Goal: Navigation & Orientation: Understand site structure

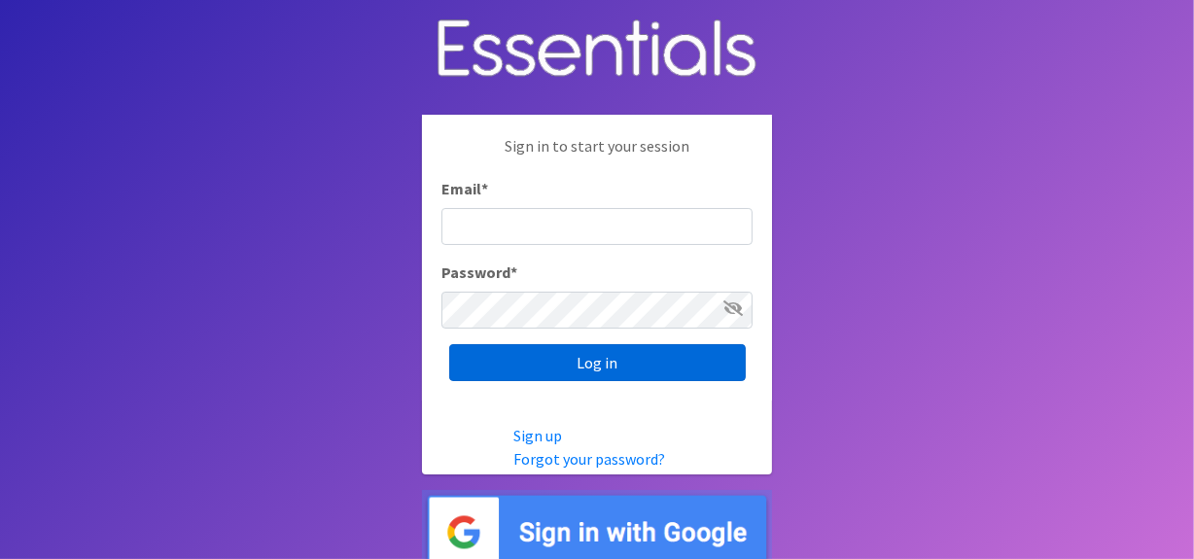
type input "[EMAIL_ADDRESS][DOMAIN_NAME]"
click at [583, 346] on input "Log in" at bounding box center [597, 362] width 297 height 37
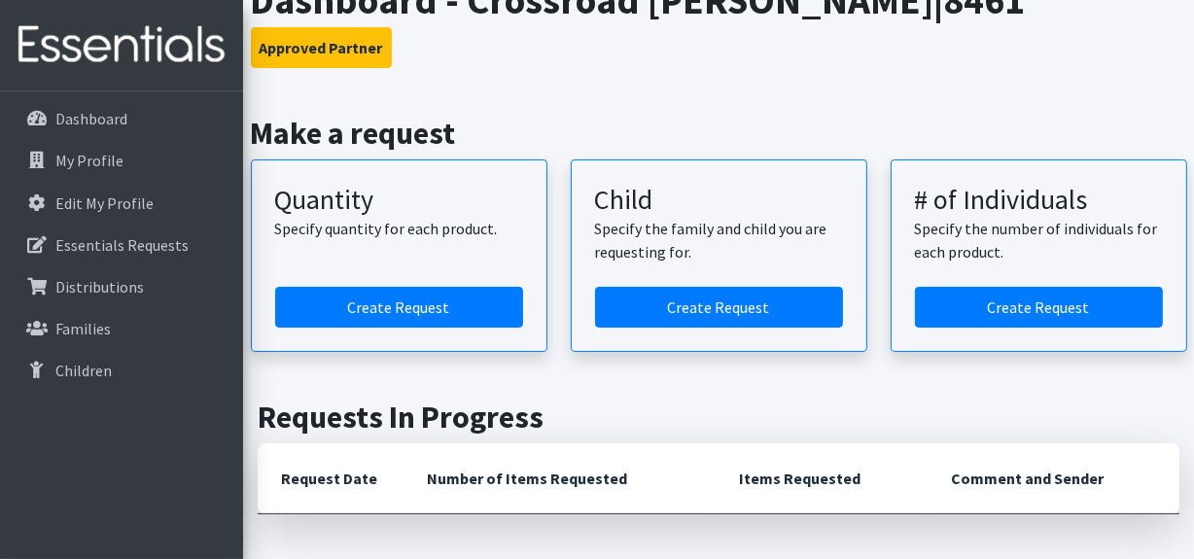
scroll to position [88, 0]
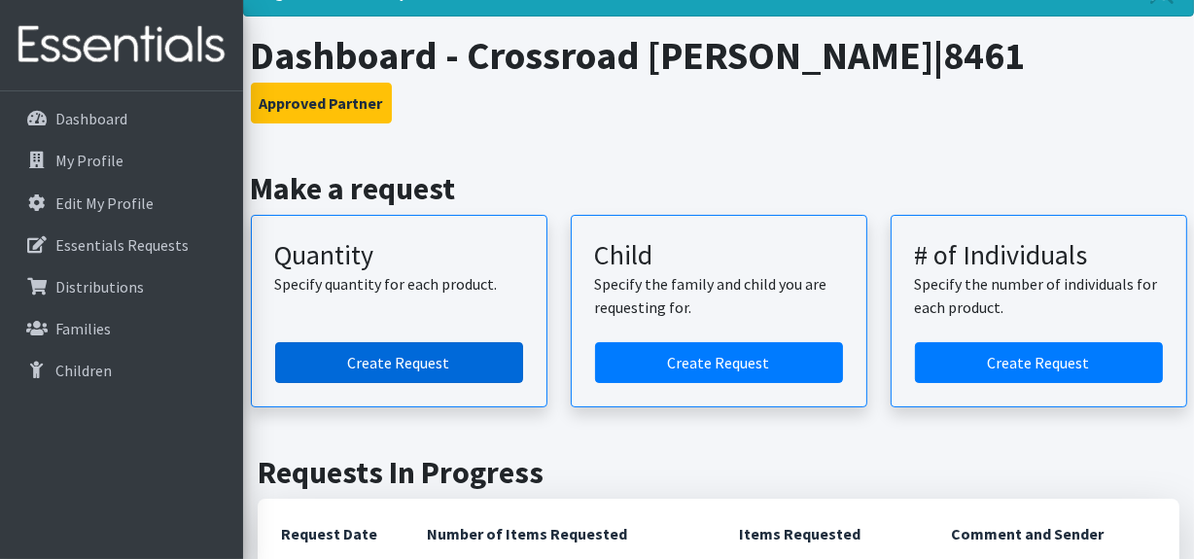
click at [432, 347] on link "Create Request" at bounding box center [399, 362] width 248 height 41
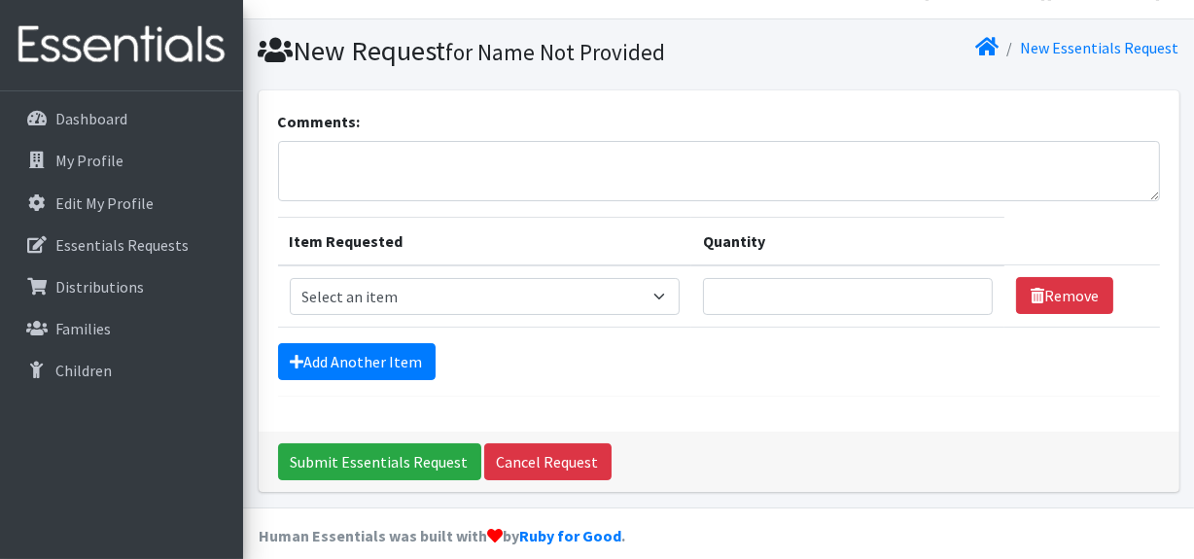
scroll to position [55, 0]
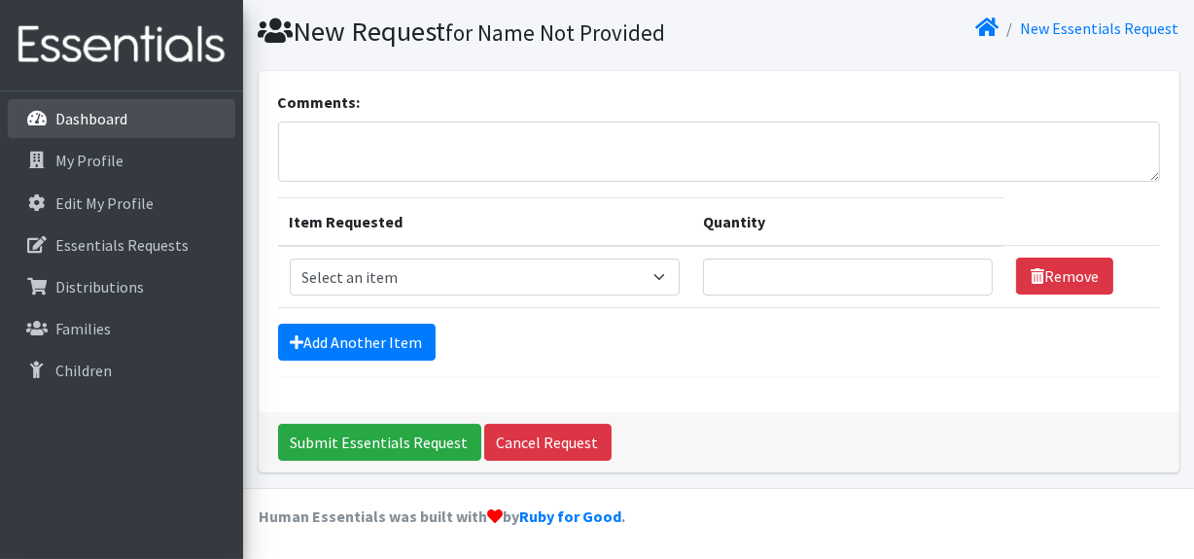
click at [108, 116] on p "Dashboard" at bounding box center [91, 118] width 72 height 19
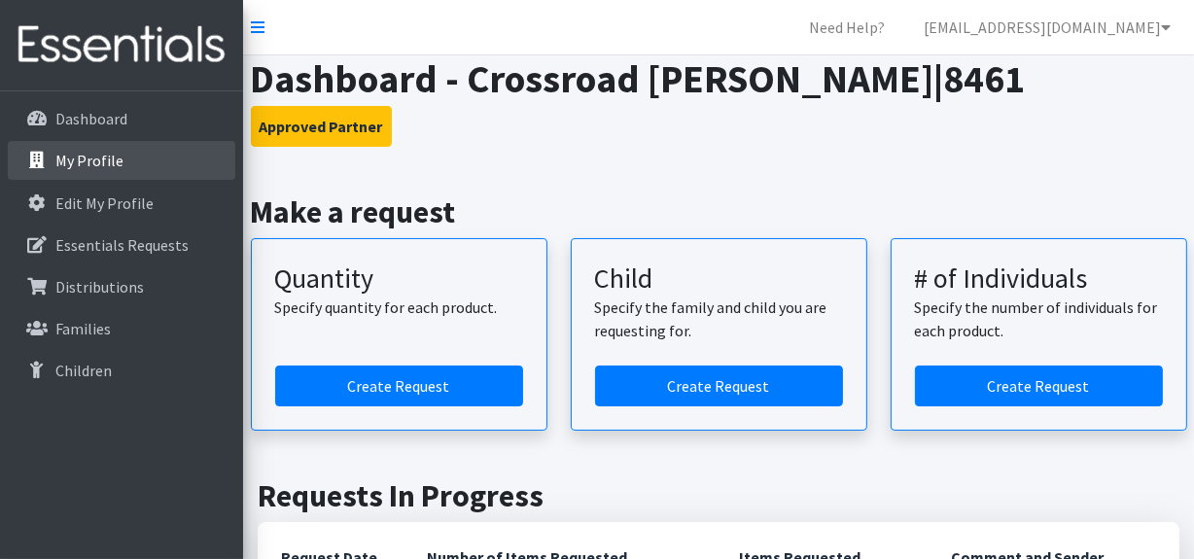
click at [113, 168] on p "My Profile" at bounding box center [89, 160] width 68 height 19
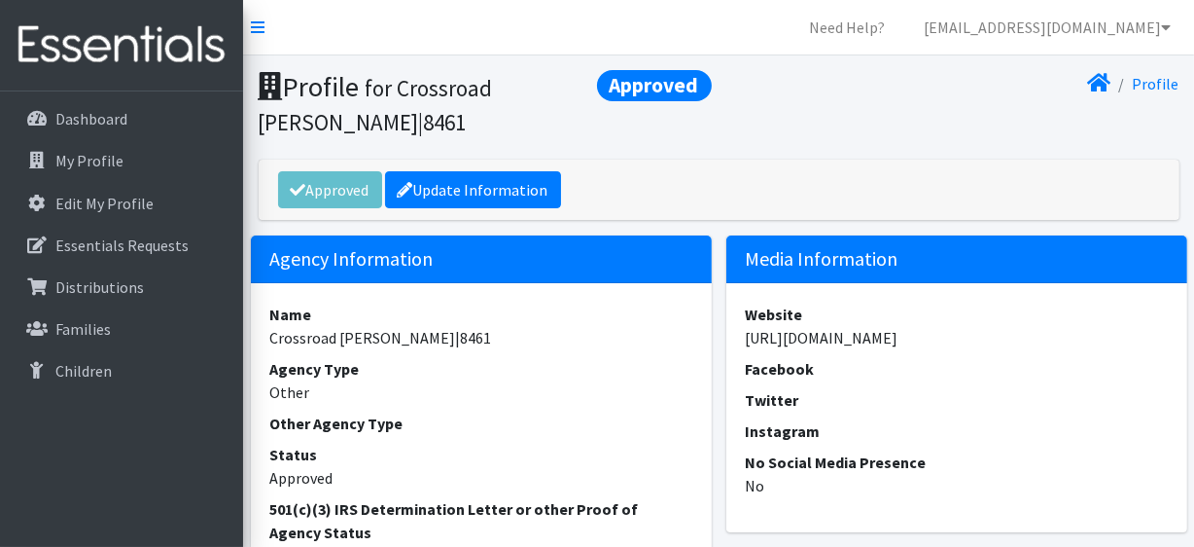
scroll to position [176, 0]
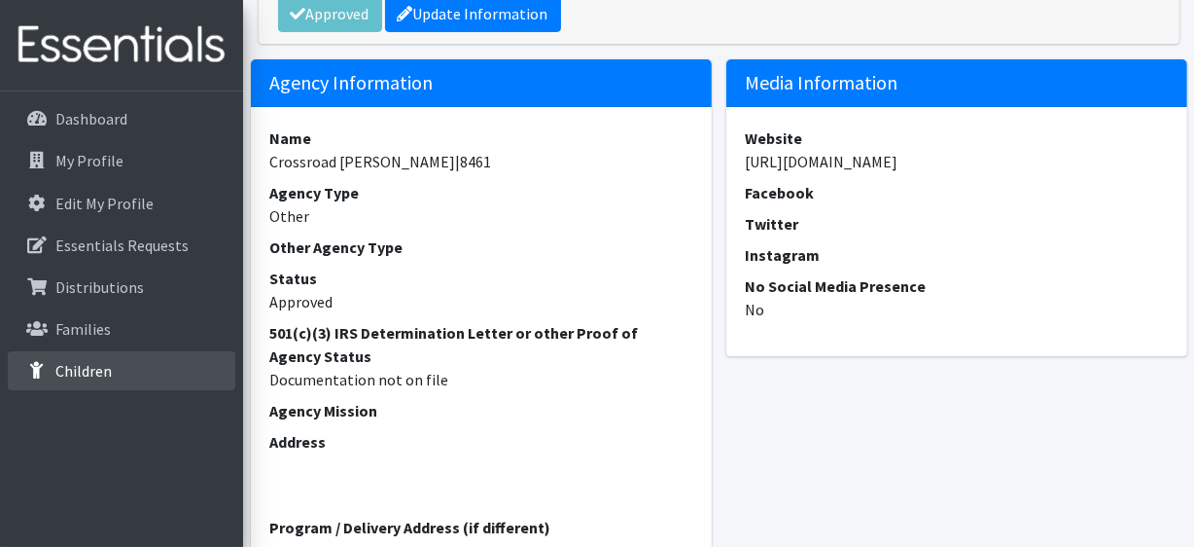
click at [111, 369] on link "Children" at bounding box center [122, 370] width 228 height 39
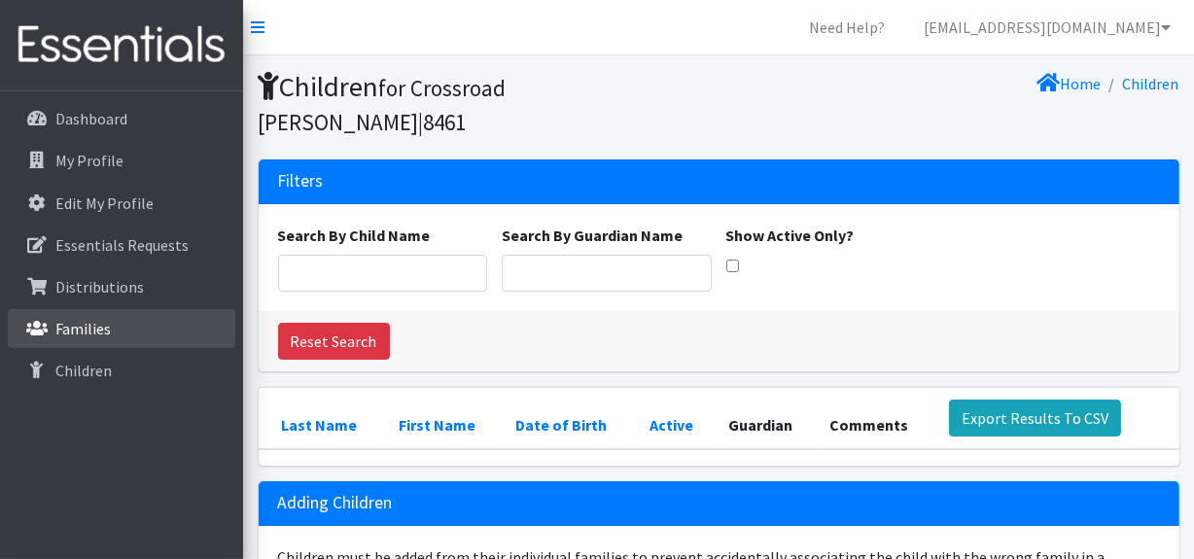
click at [114, 333] on link "Families" at bounding box center [122, 328] width 228 height 39
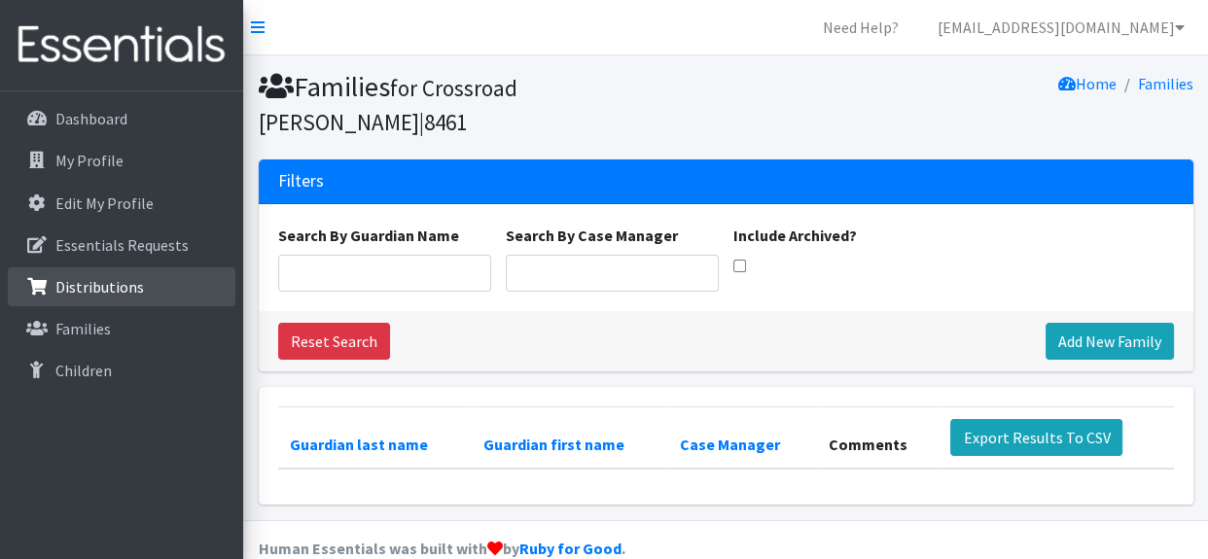
click at [123, 288] on p "Distributions" at bounding box center [99, 286] width 89 height 19
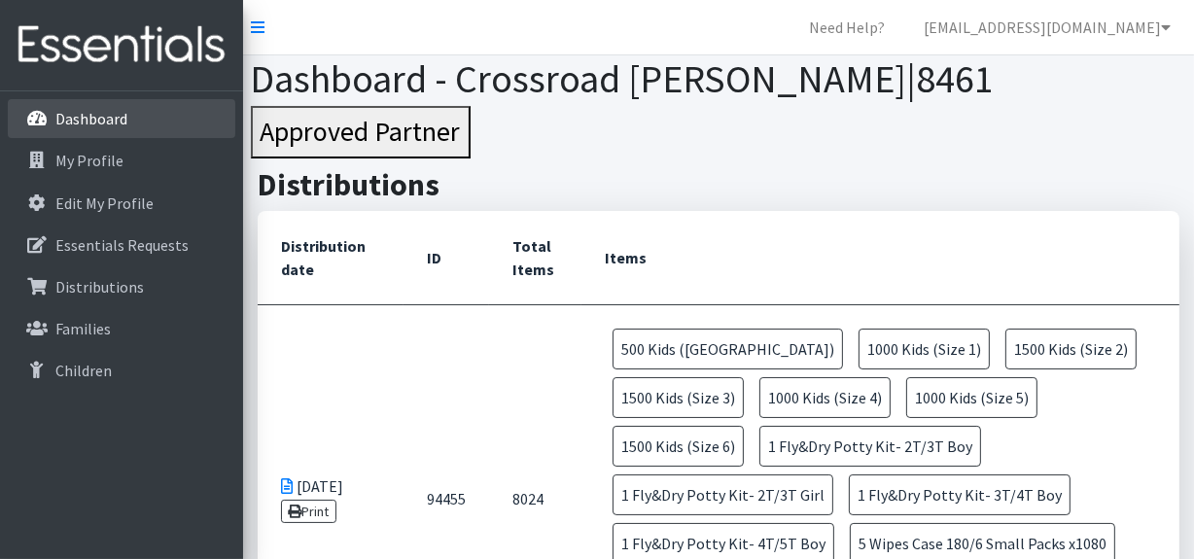
click at [78, 124] on p "Dashboard" at bounding box center [91, 118] width 72 height 19
